Goal: Task Accomplishment & Management: Manage account settings

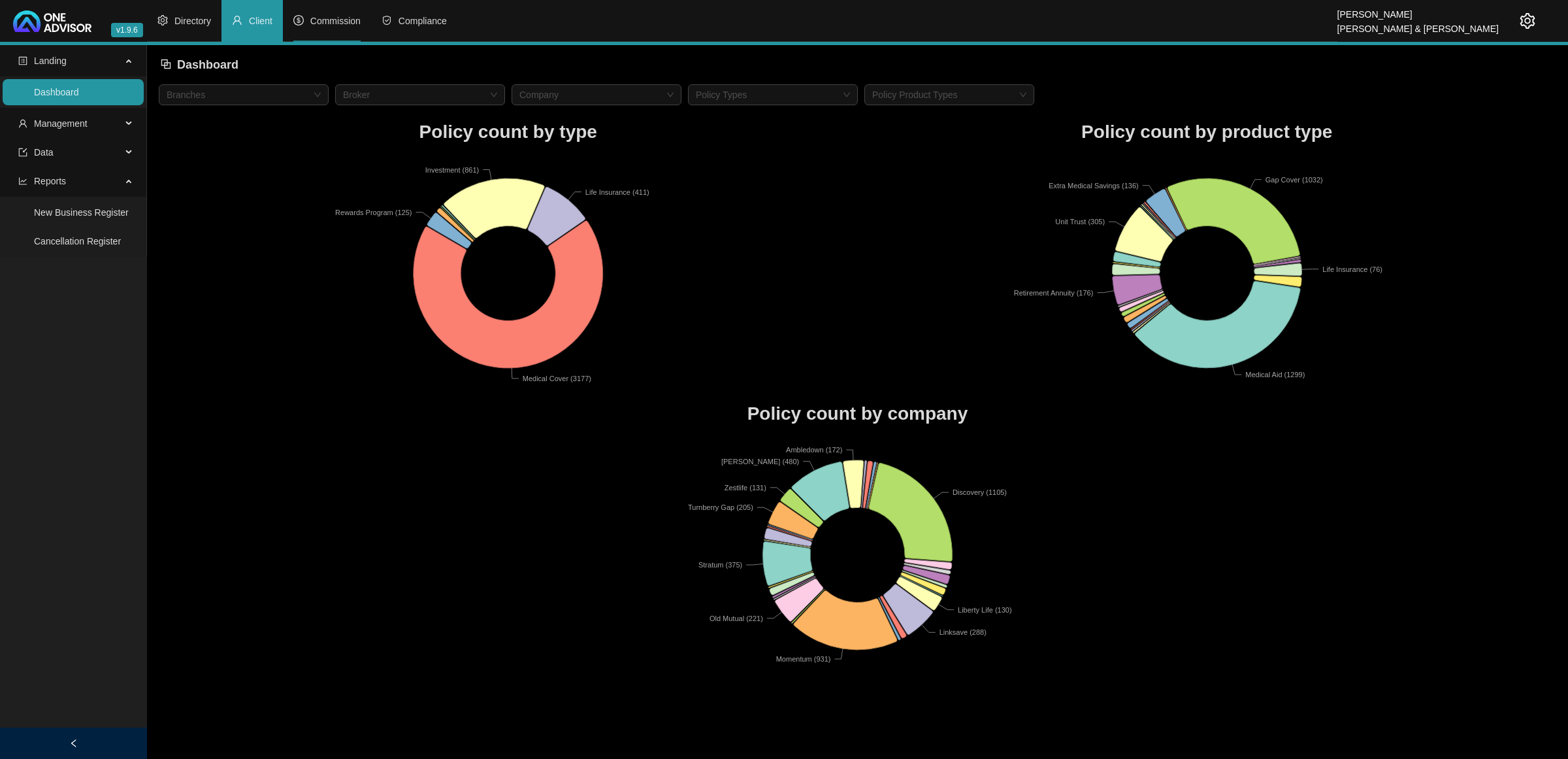
click at [328, 16] on span "Commission" at bounding box center [335, 21] width 50 height 11
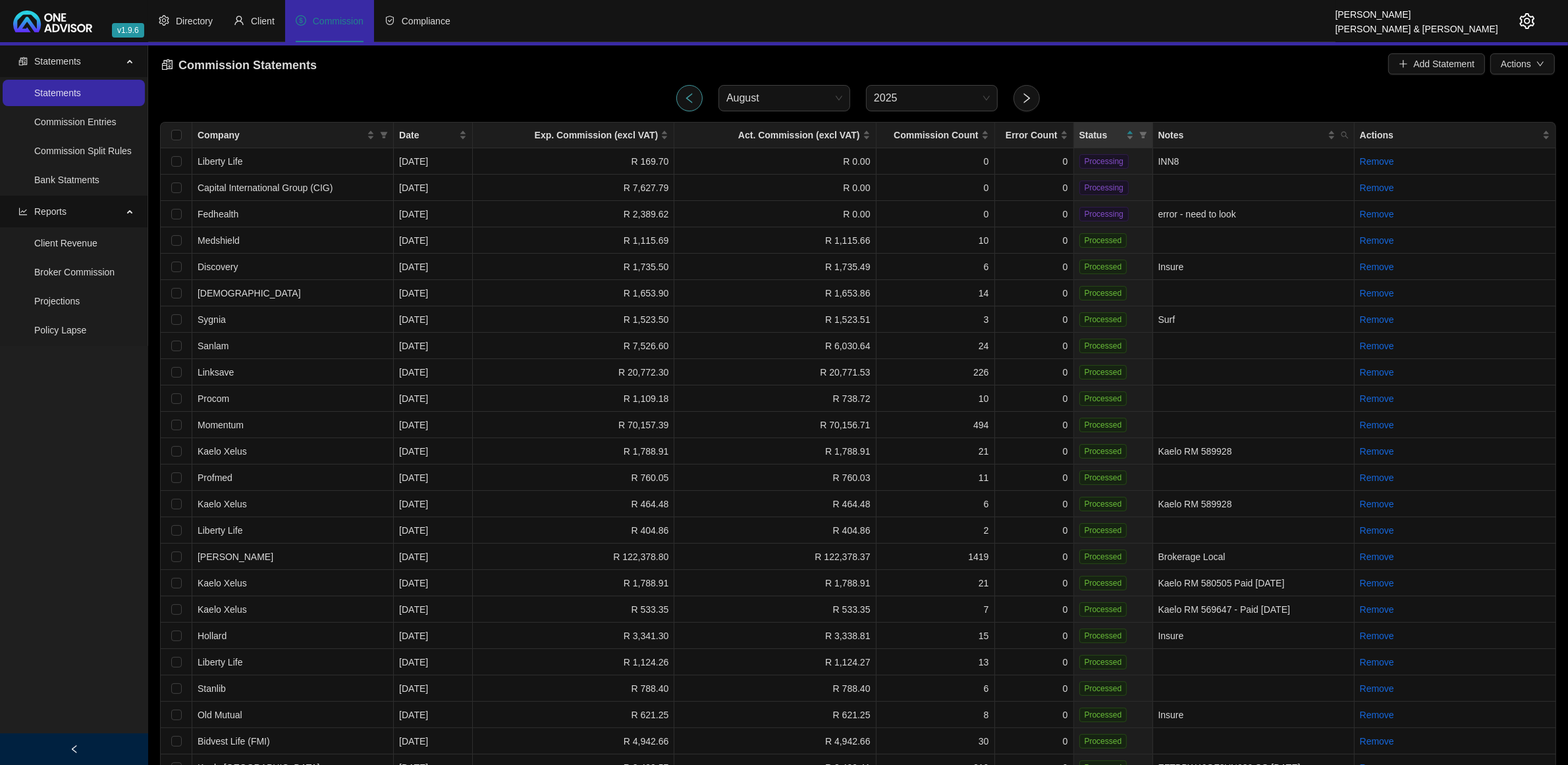
click at [694, 105] on button "button" at bounding box center [689, 98] width 27 height 27
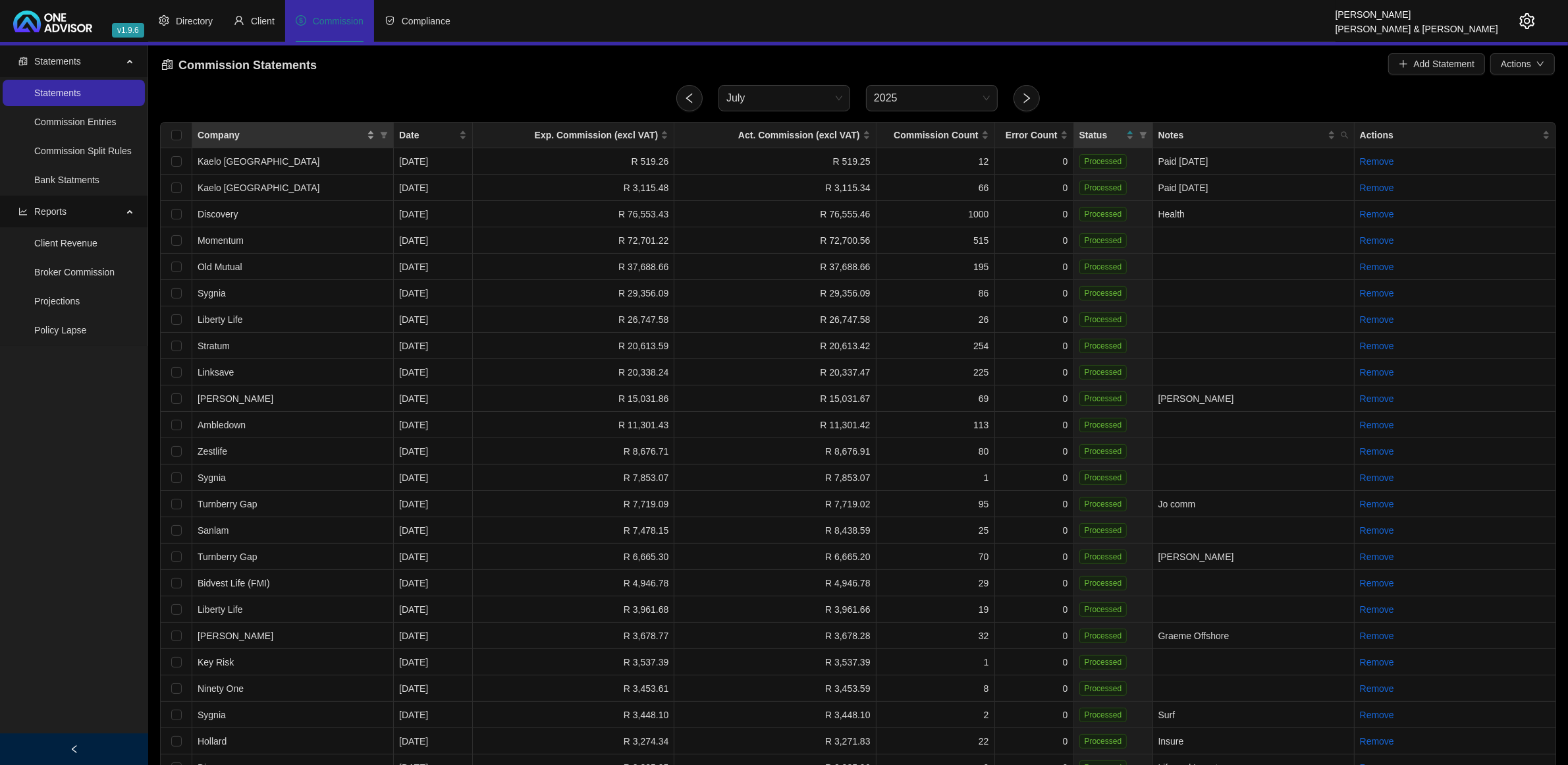
click at [370, 132] on div "Company" at bounding box center [286, 135] width 177 height 14
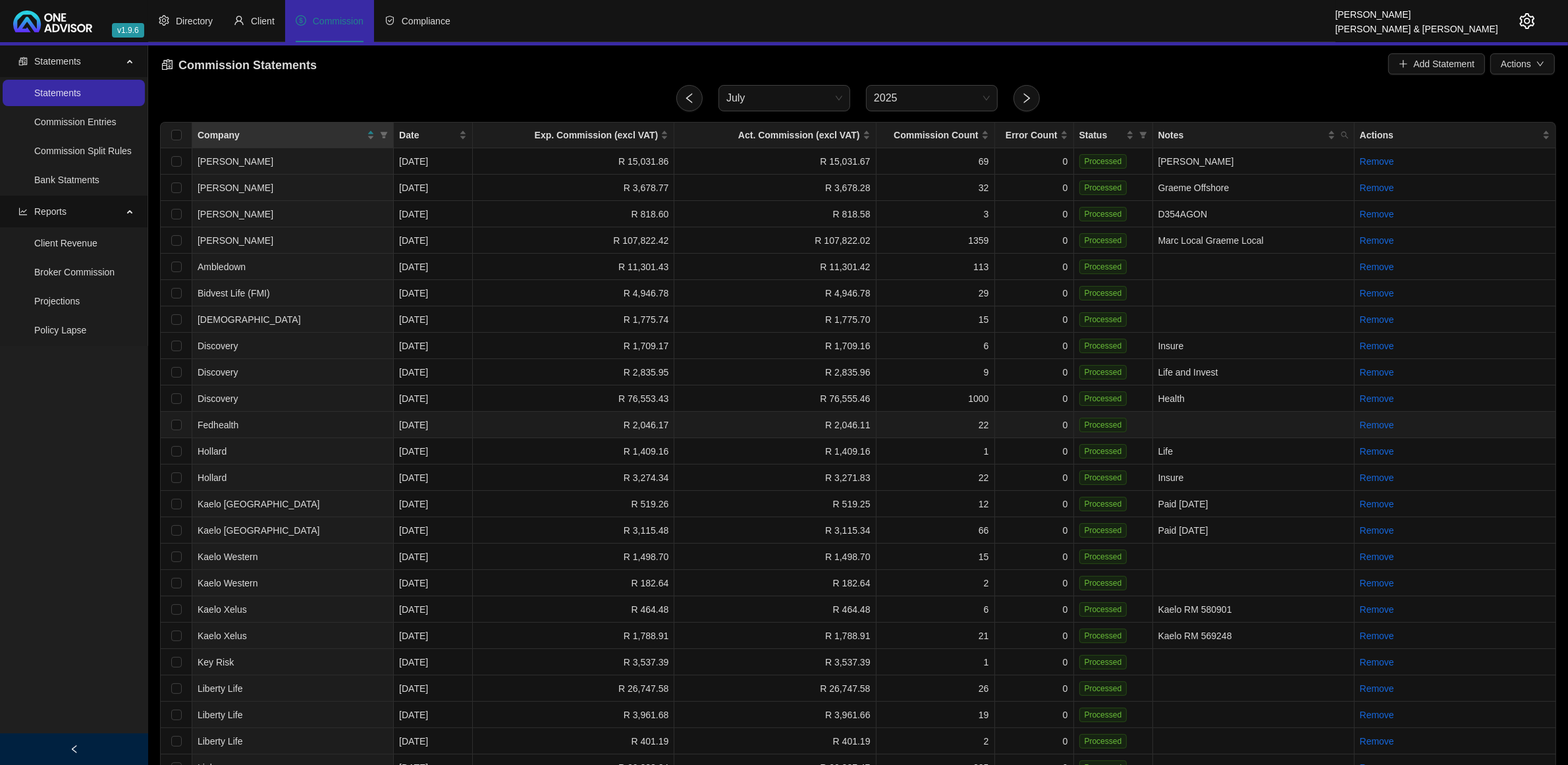
click at [301, 416] on td "Fedhealth" at bounding box center [293, 425] width 201 height 27
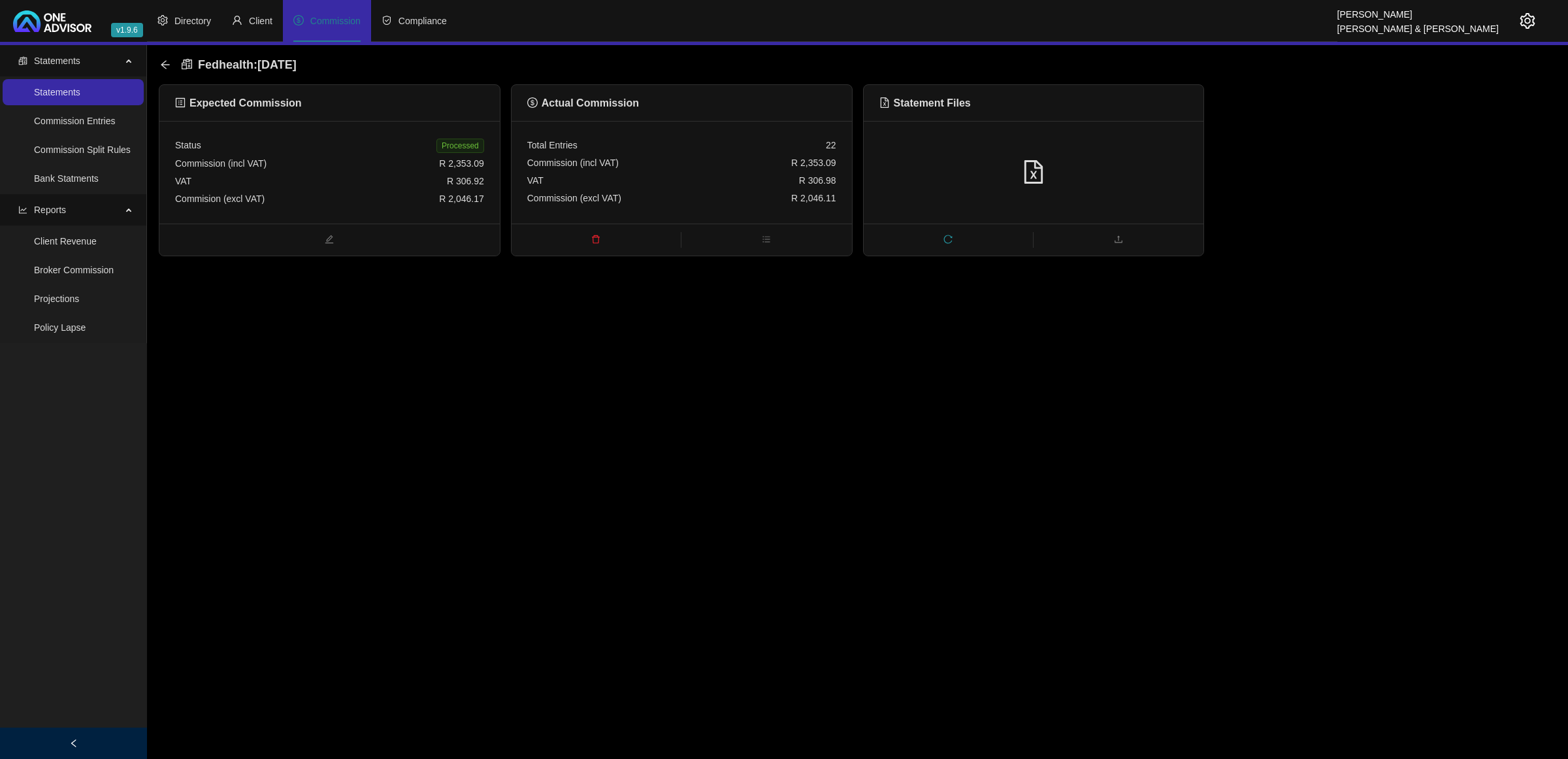
click at [598, 235] on icon "delete" at bounding box center [595, 239] width 9 height 9
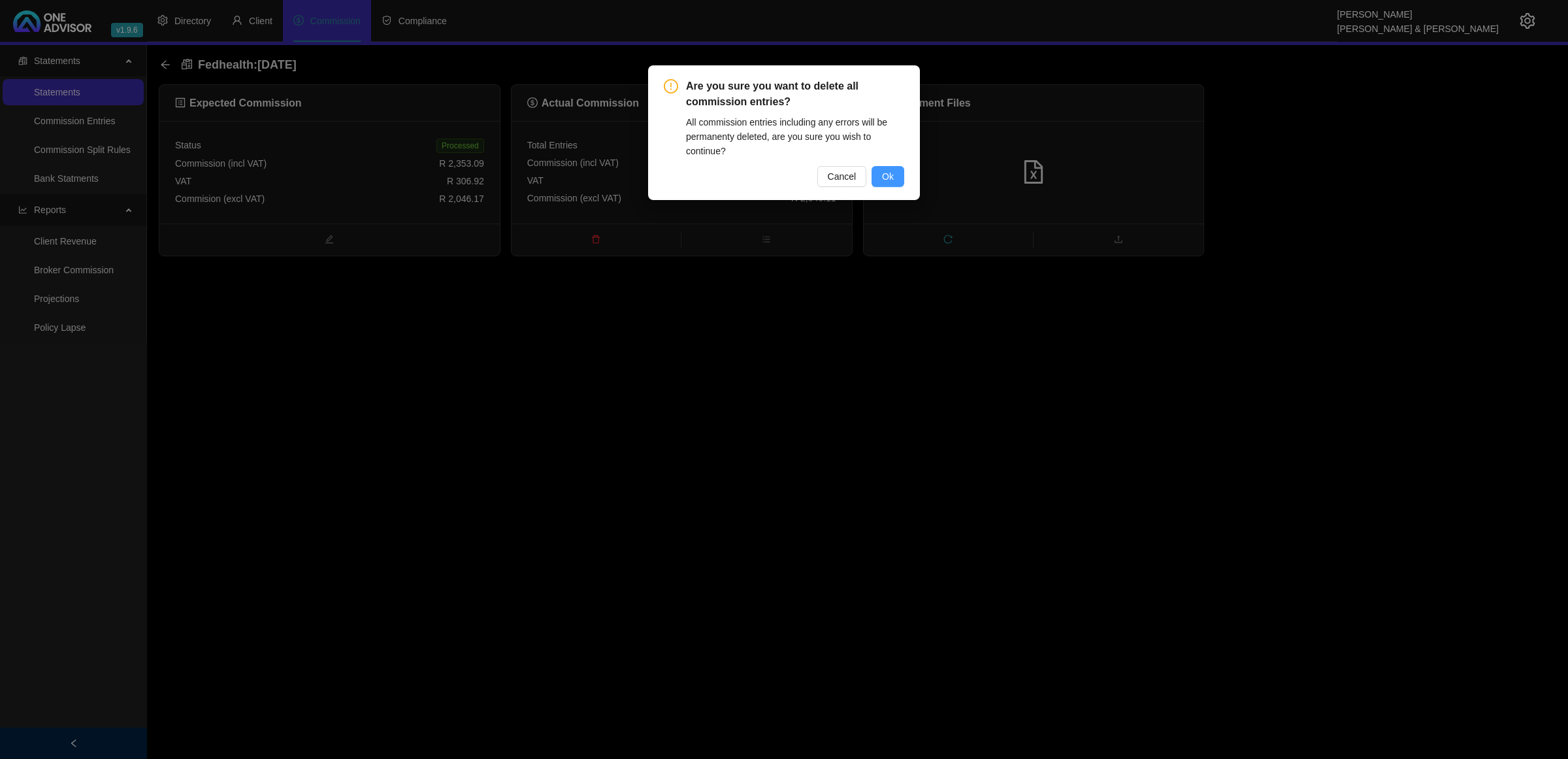
click at [890, 179] on span "Ok" at bounding box center [888, 176] width 11 height 14
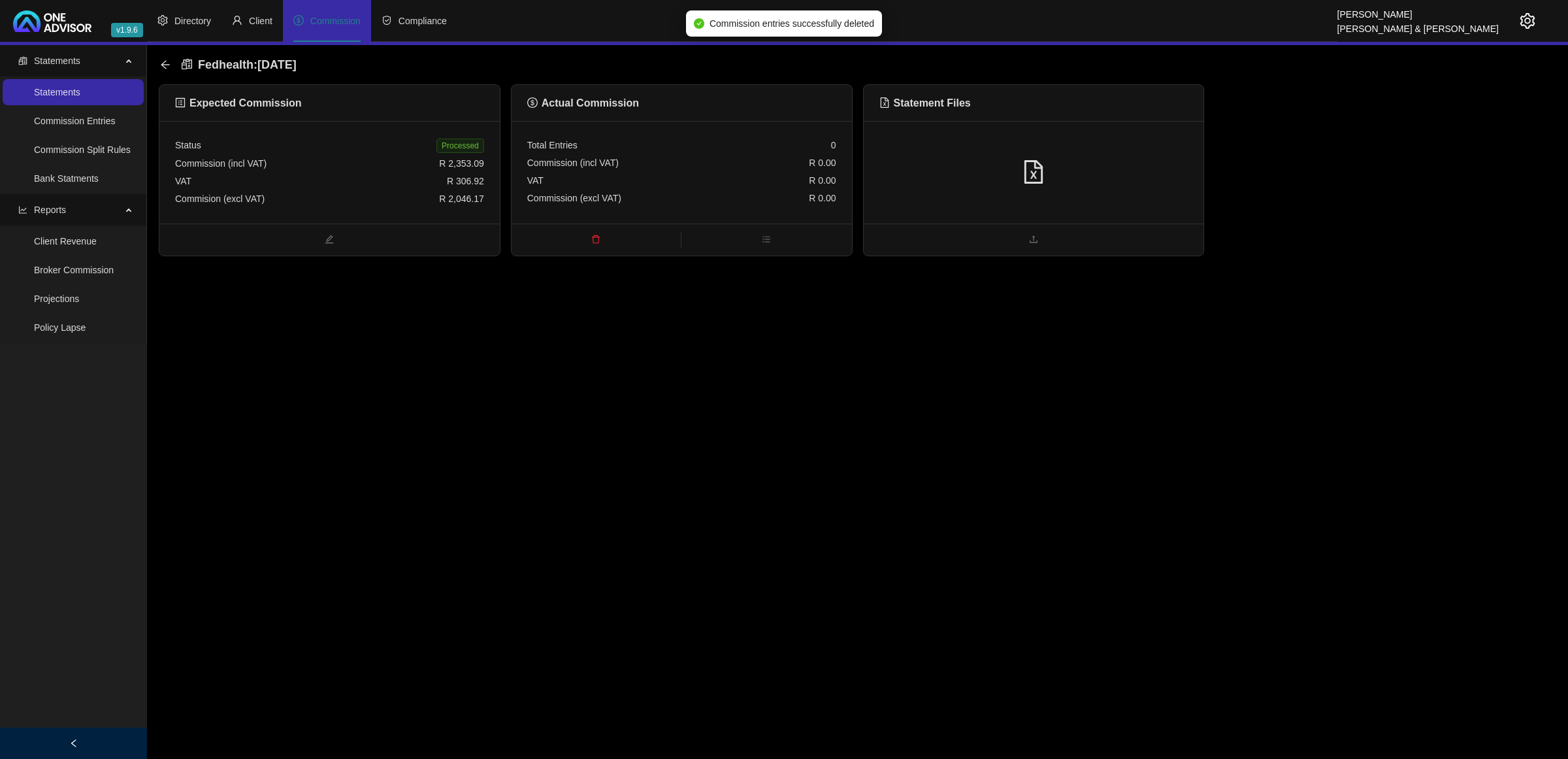
click at [1160, 187] on div at bounding box center [1033, 172] width 340 height 103
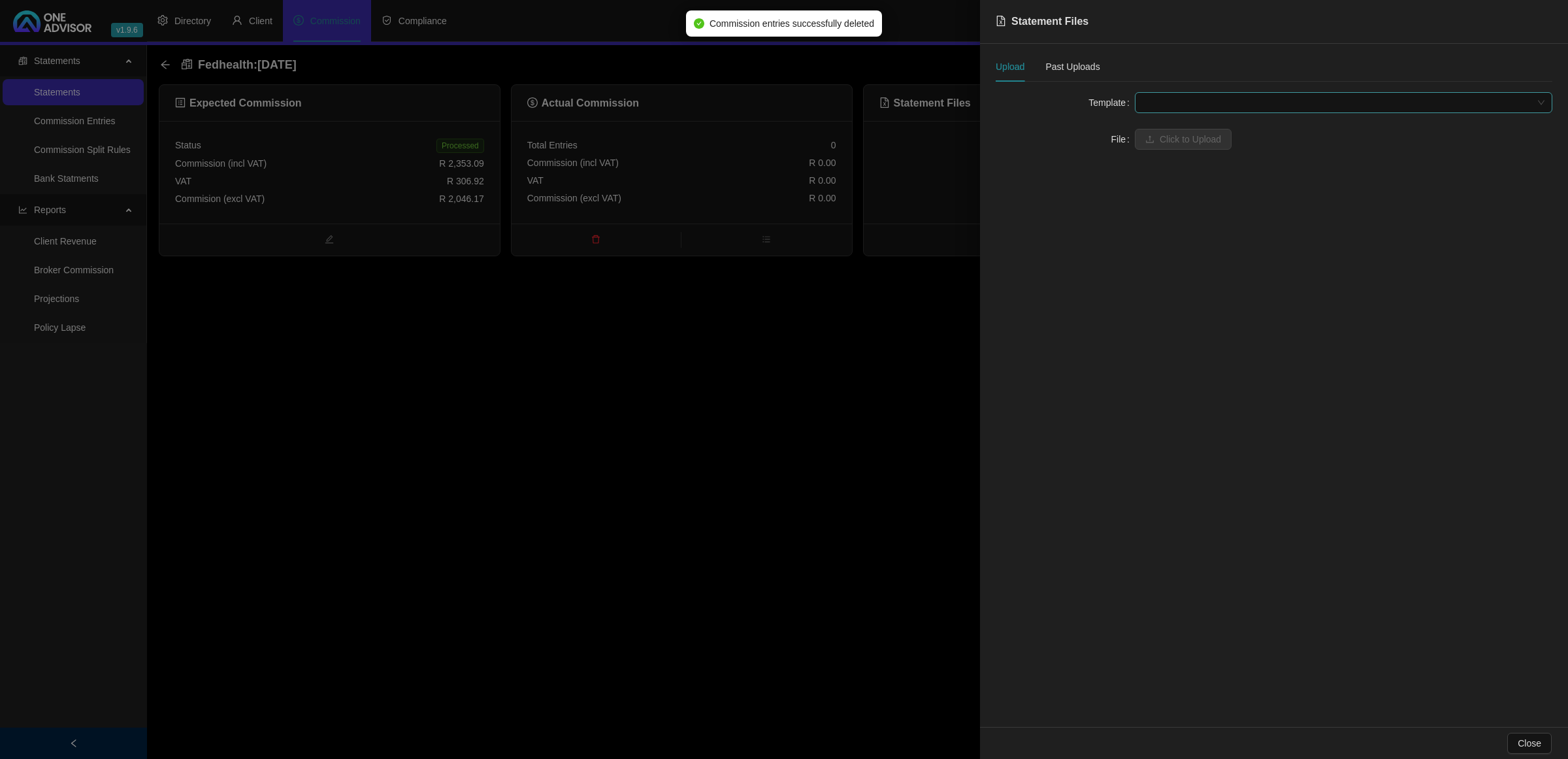
click at [1180, 96] on span at bounding box center [1343, 102] width 402 height 19
click at [1173, 127] on div "Fedhealth" at bounding box center [1344, 129] width 397 height 14
click at [1170, 135] on span "Click to Upload" at bounding box center [1190, 139] width 61 height 14
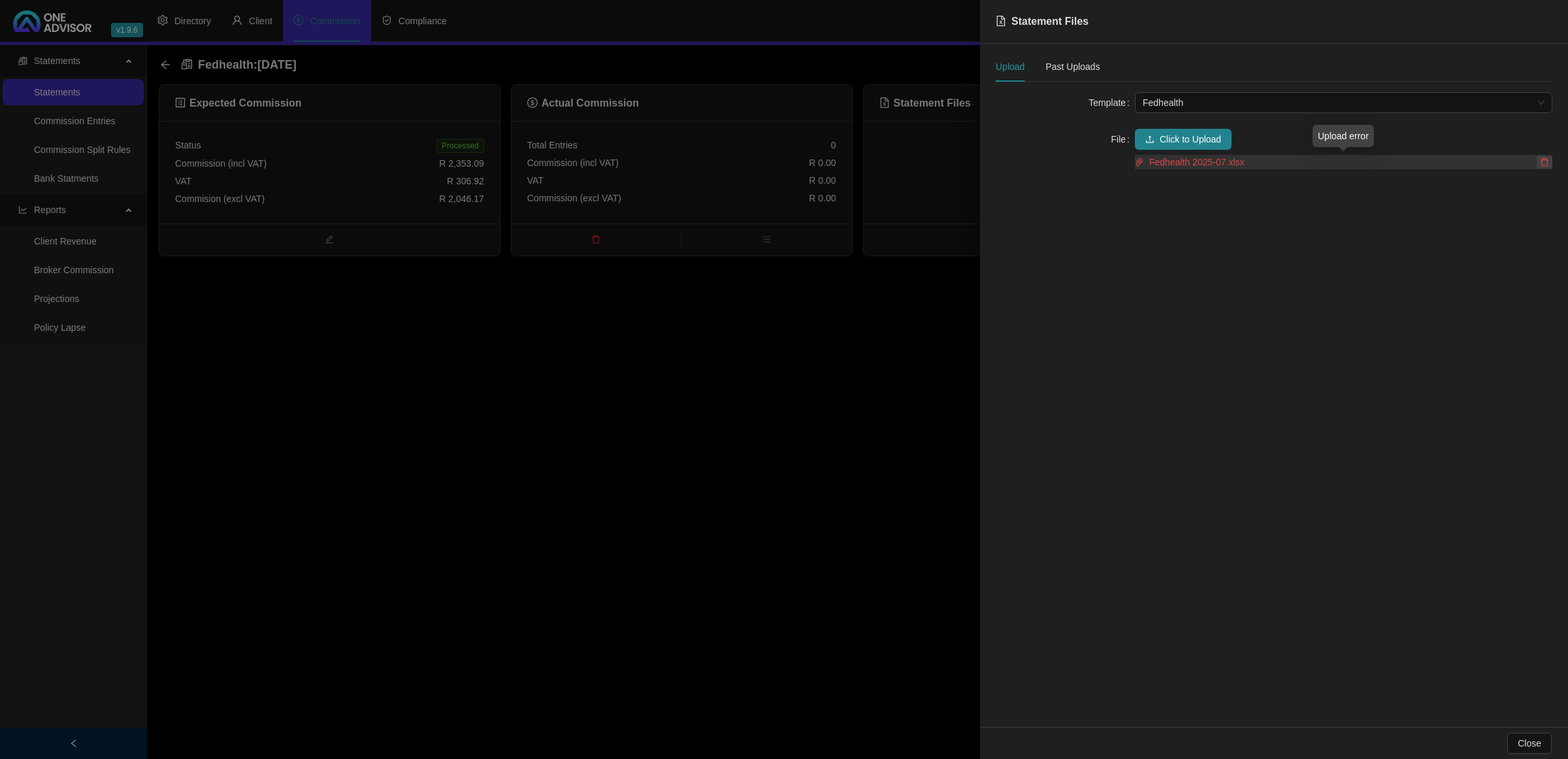
click at [1549, 165] on button "button" at bounding box center [1544, 162] width 16 height 13
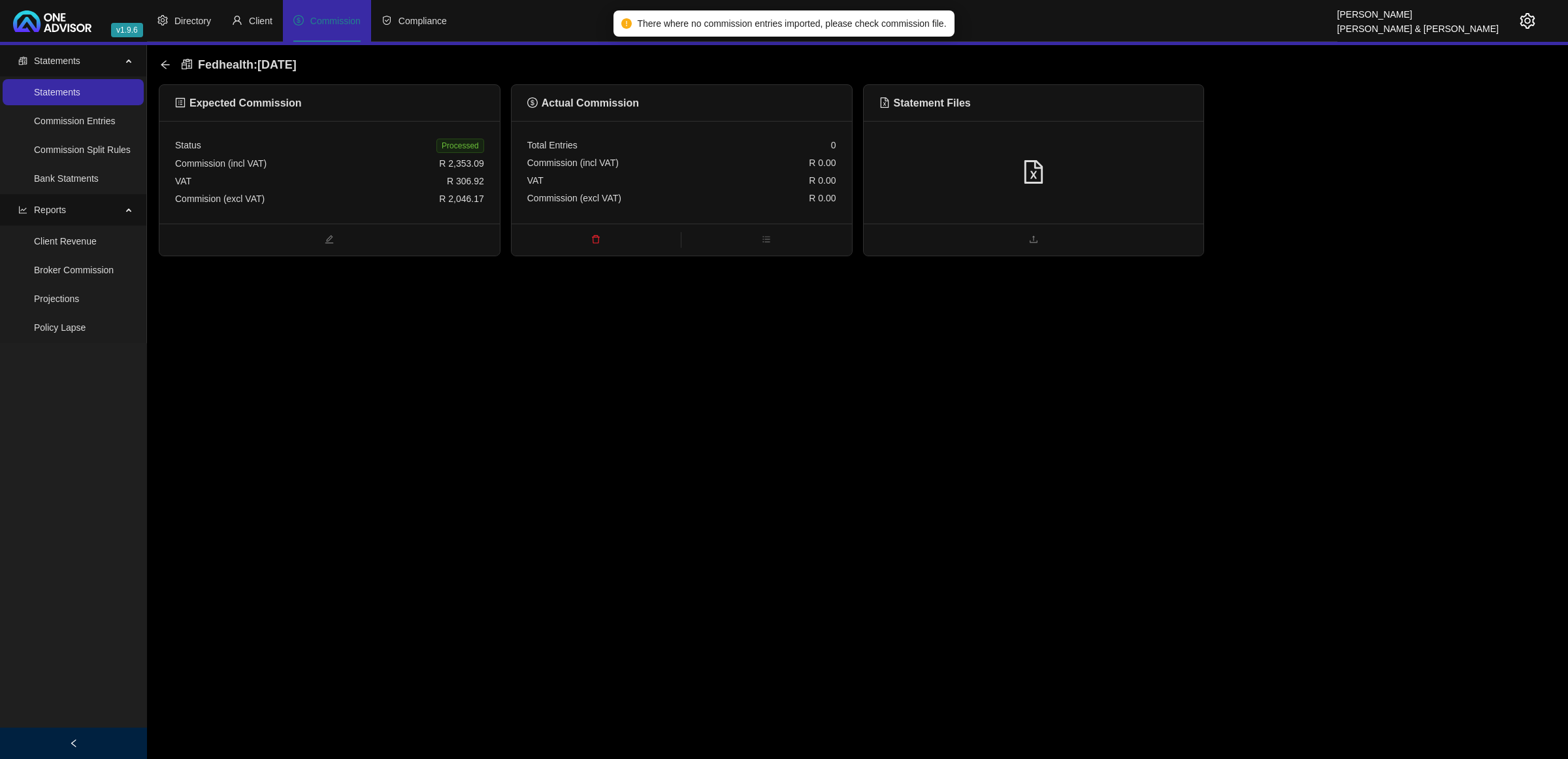
click at [1533, 21] on icon "setting" at bounding box center [1527, 21] width 15 height 16
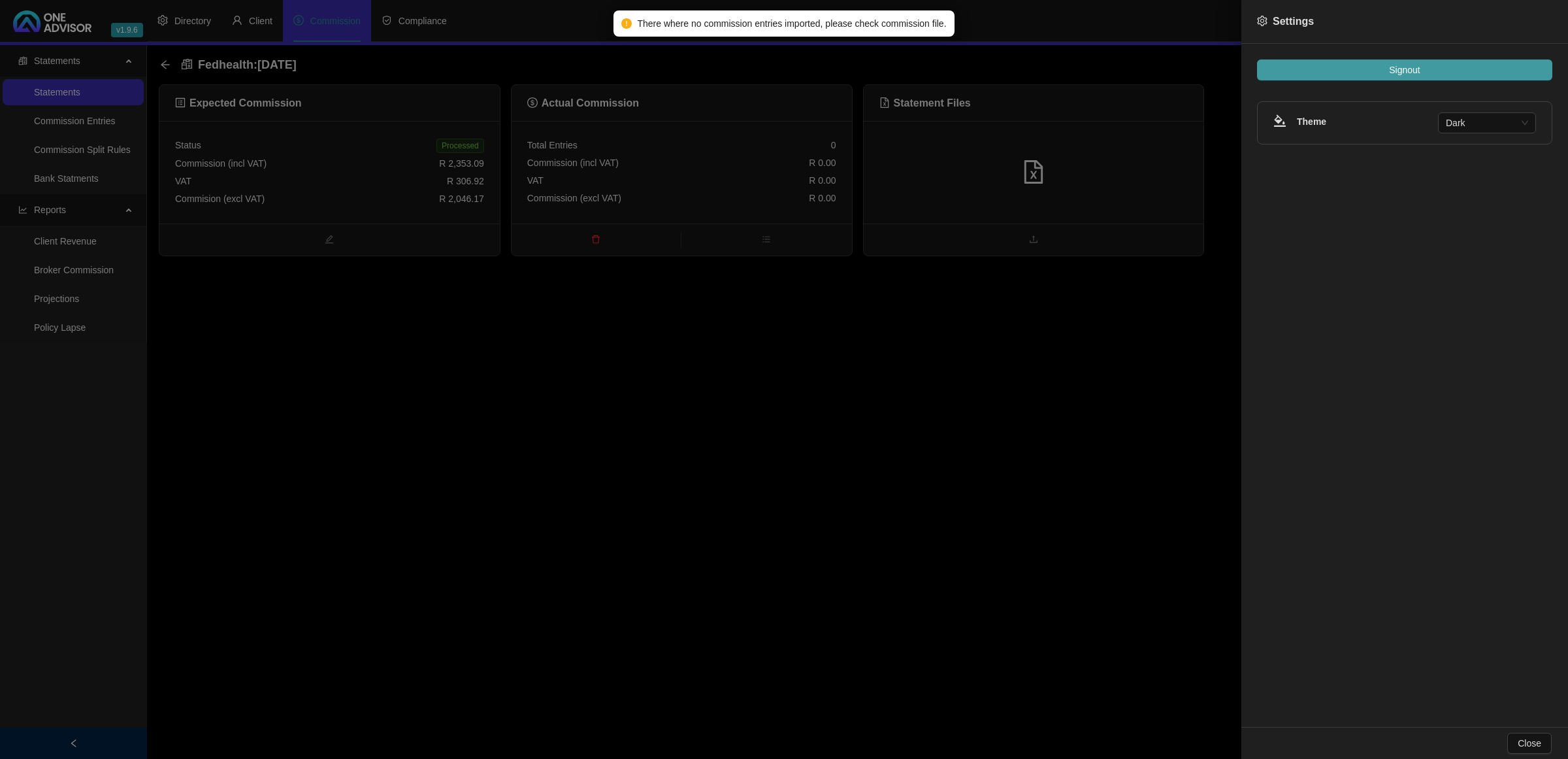
click at [1469, 63] on button "Signout" at bounding box center [1405, 69] width 295 height 21
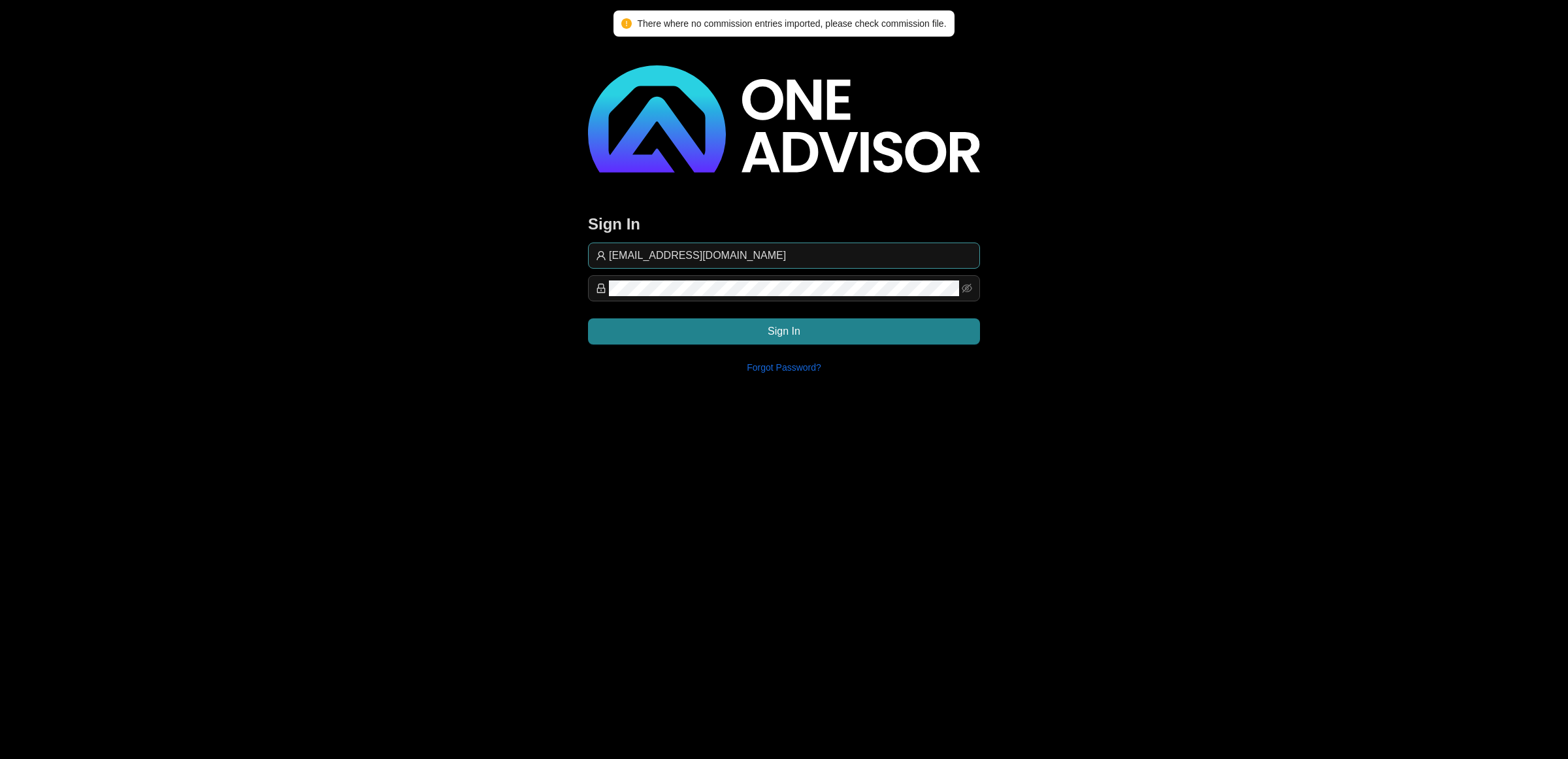
click at [830, 251] on input "[EMAIL_ADDRESS][DOMAIN_NAME]" at bounding box center [790, 256] width 363 height 16
click at [845, 243] on span "[EMAIL_ADDRESS][DOMAIN_NAME]" at bounding box center [784, 256] width 392 height 26
click at [845, 248] on input "[EMAIL_ADDRESS][DOMAIN_NAME]" at bounding box center [790, 256] width 363 height 16
type input "[EMAIL_ADDRESS][DOMAIN_NAME]"
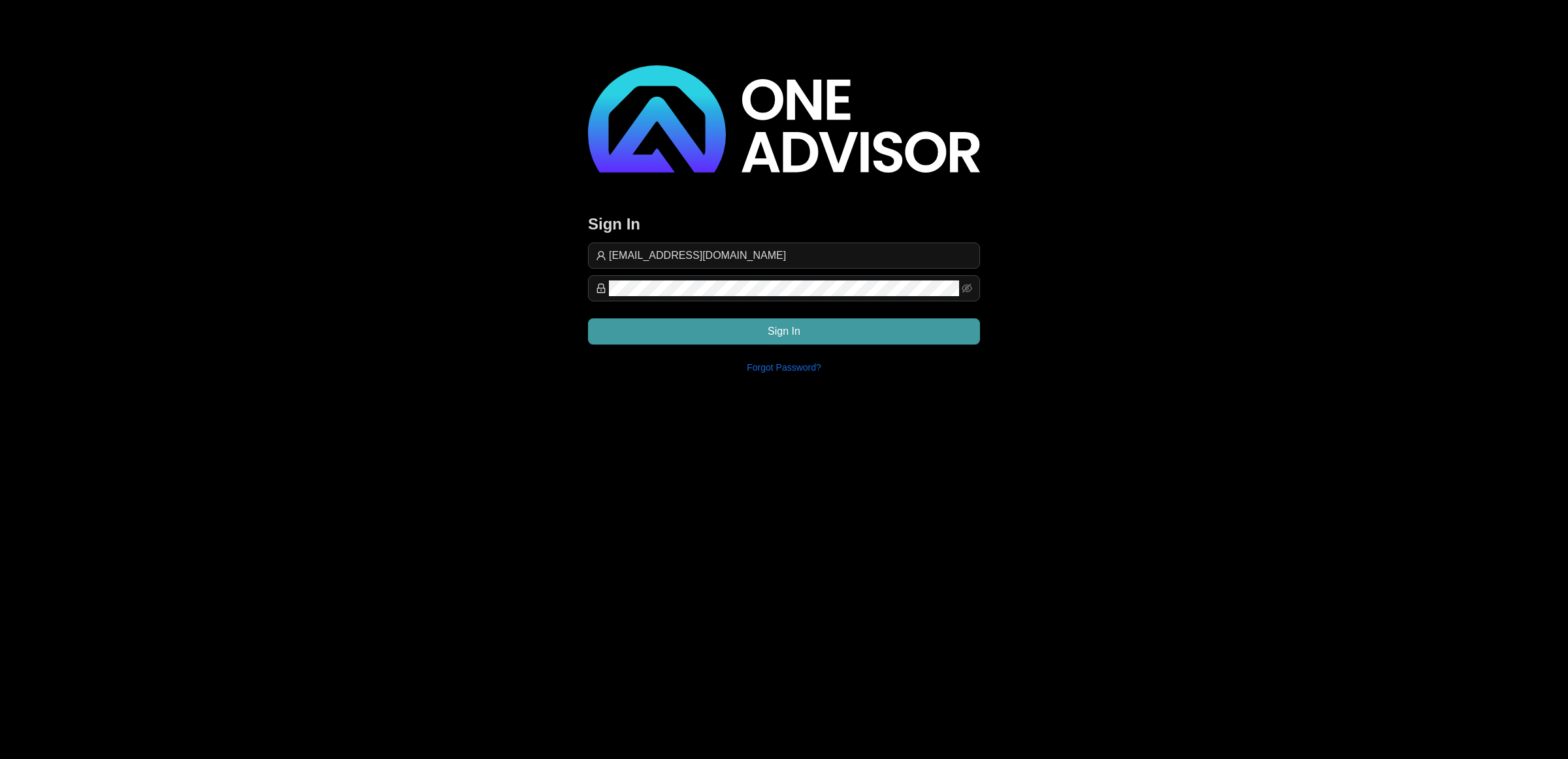
click at [835, 323] on button "Sign In" at bounding box center [784, 331] width 392 height 26
